Goal: Contribute content: Contribute content

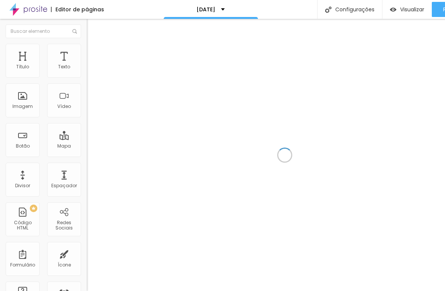
click at [71, 109] on div "Vídeo" at bounding box center [64, 100] width 34 height 34
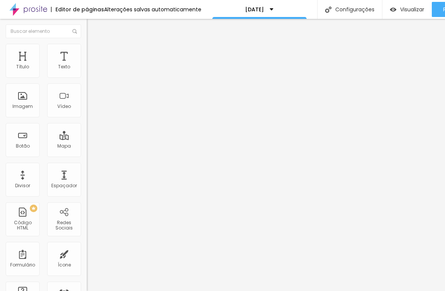
click at [87, 142] on div at bounding box center [130, 142] width 87 height 0
click at [87, 113] on span "4:3 Standard" at bounding box center [102, 109] width 31 height 6
click at [87, 102] on img at bounding box center [89, 99] width 5 height 5
click at [87, 90] on img at bounding box center [89, 87] width 5 height 5
click at [87, 51] on li "Estilo" at bounding box center [130, 48] width 87 height 8
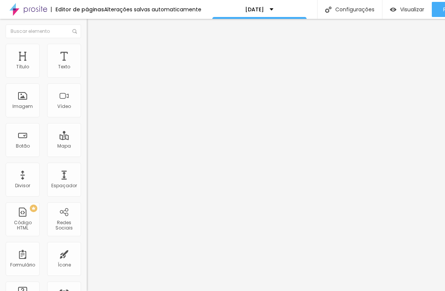
click at [94, 53] on span "Avançado" at bounding box center [106, 56] width 25 height 6
click at [87, 43] on img at bounding box center [90, 39] width 7 height 7
click at [87, 34] on button "Editar Vídeo" at bounding box center [130, 27] width 87 height 17
click at [87, 69] on span "Completo" at bounding box center [98, 65] width 23 height 6
click at [87, 48] on img at bounding box center [90, 47] width 7 height 7
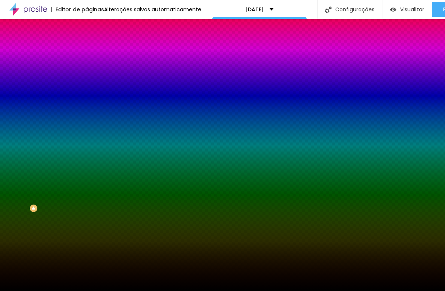
click at [87, 69] on span "Trocar imagem" at bounding box center [107, 66] width 41 height 6
